Goal: Transaction & Acquisition: Purchase product/service

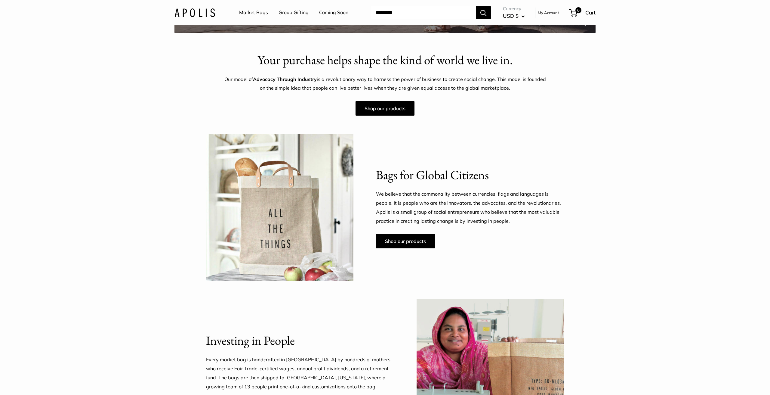
scroll to position [211, 0]
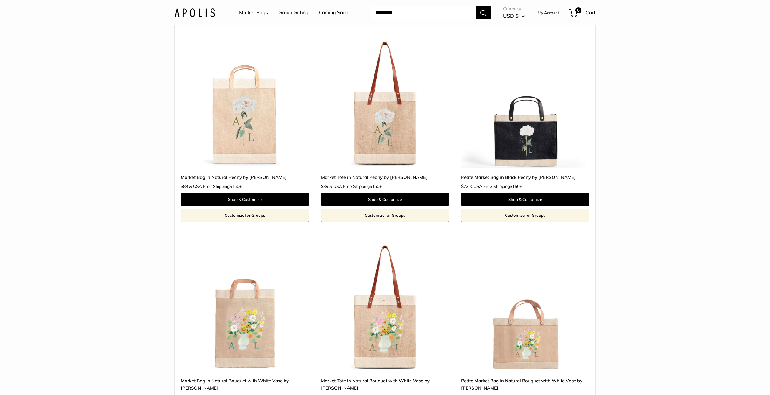
scroll to position [1527, 0]
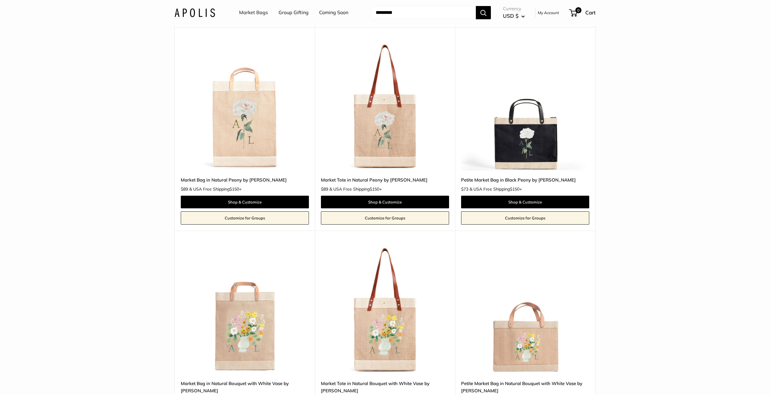
click at [0, 0] on img at bounding box center [0, 0] width 0 height 0
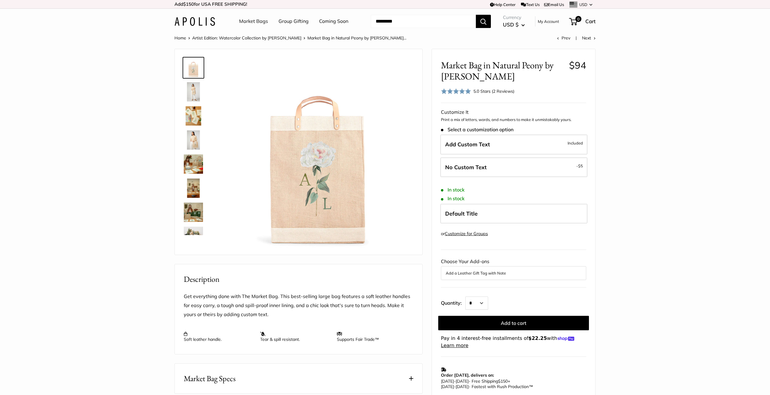
click at [194, 136] on img at bounding box center [193, 139] width 19 height 19
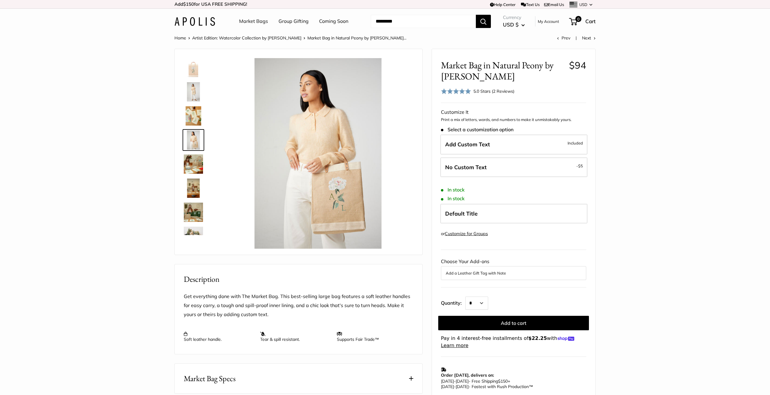
click at [195, 183] on img at bounding box center [193, 187] width 19 height 19
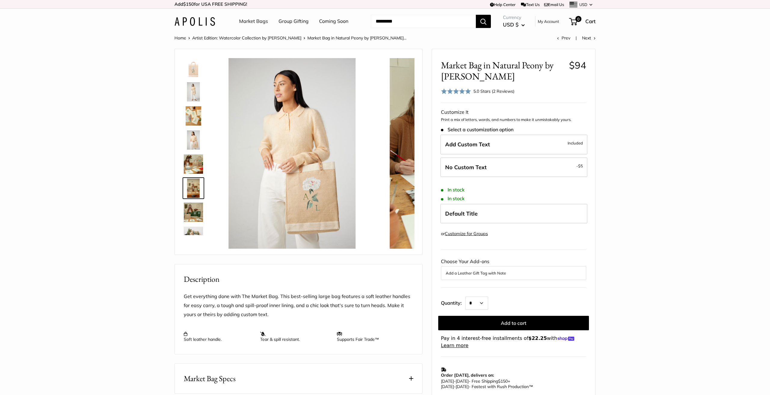
scroll to position [43, 0]
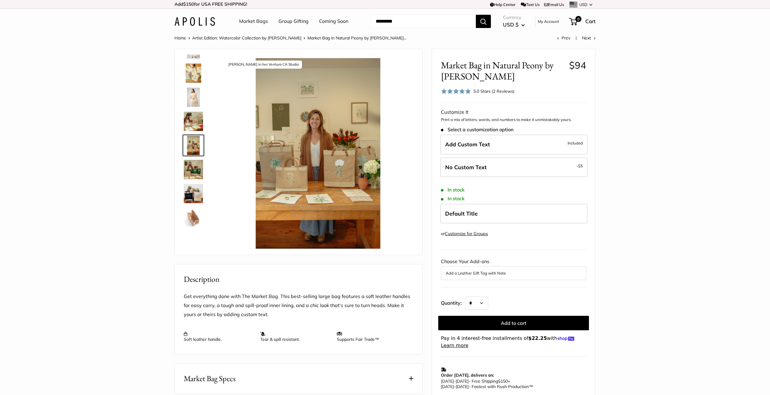
click at [197, 196] on img at bounding box center [193, 193] width 19 height 19
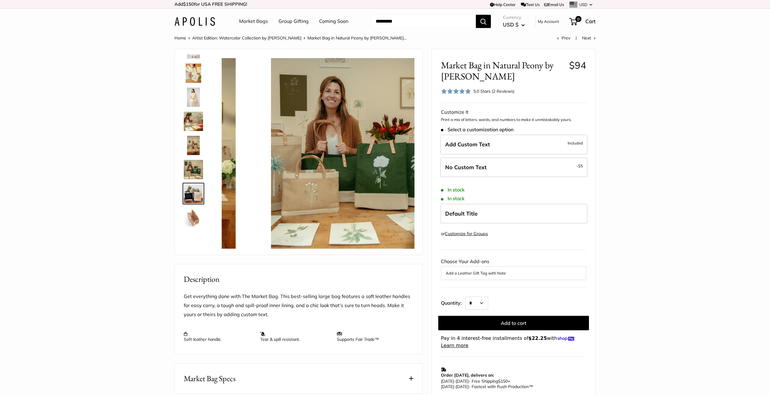
scroll to position [87, 0]
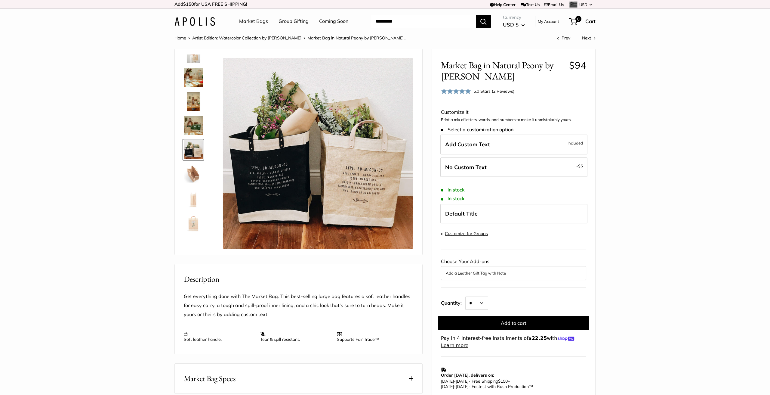
click at [196, 224] on img at bounding box center [193, 221] width 19 height 19
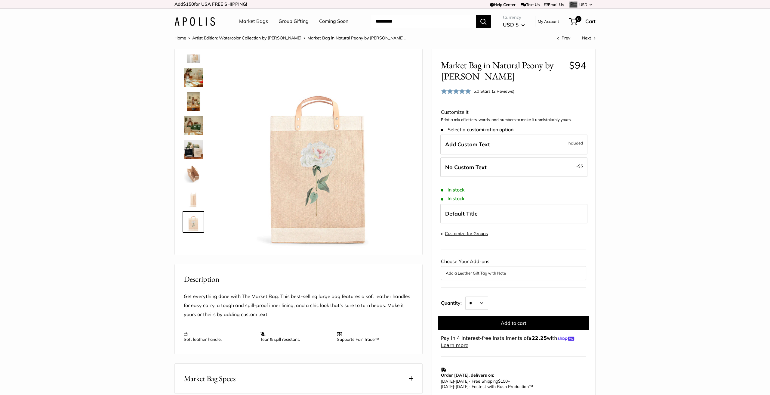
click at [196, 173] on img at bounding box center [193, 173] width 19 height 19
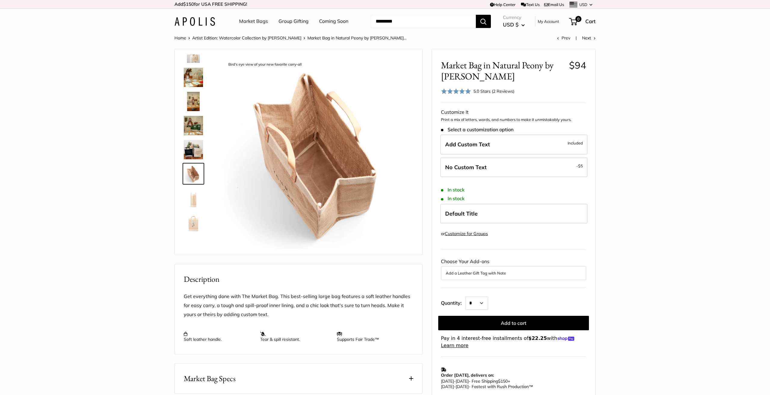
click at [196, 121] on img at bounding box center [193, 125] width 19 height 19
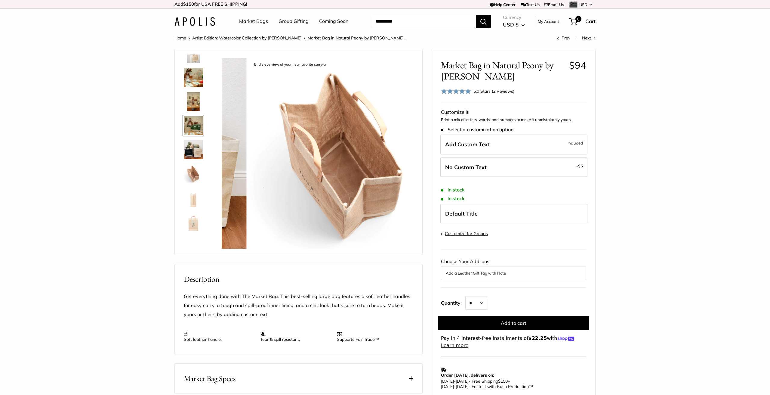
scroll to position [67, 0]
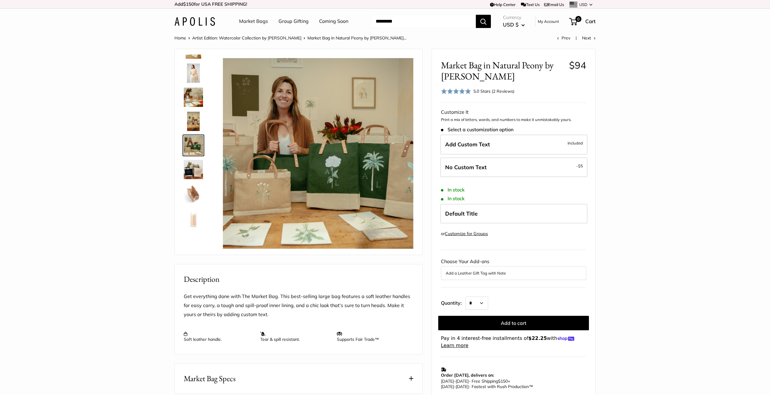
click at [196, 77] on img at bounding box center [193, 72] width 19 height 19
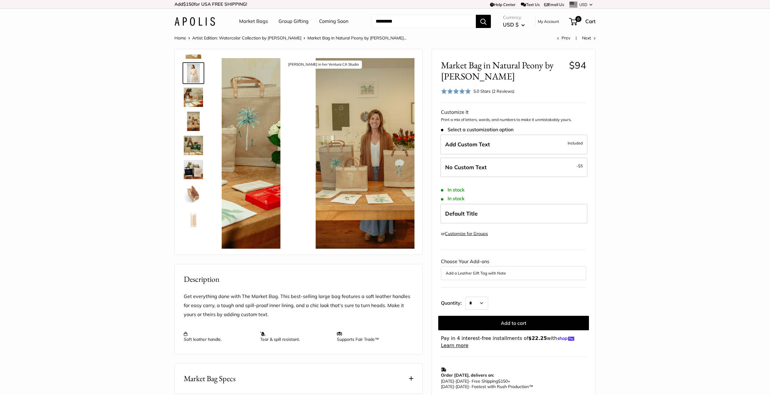
scroll to position [0, 0]
